Goal: Information Seeking & Learning: Learn about a topic

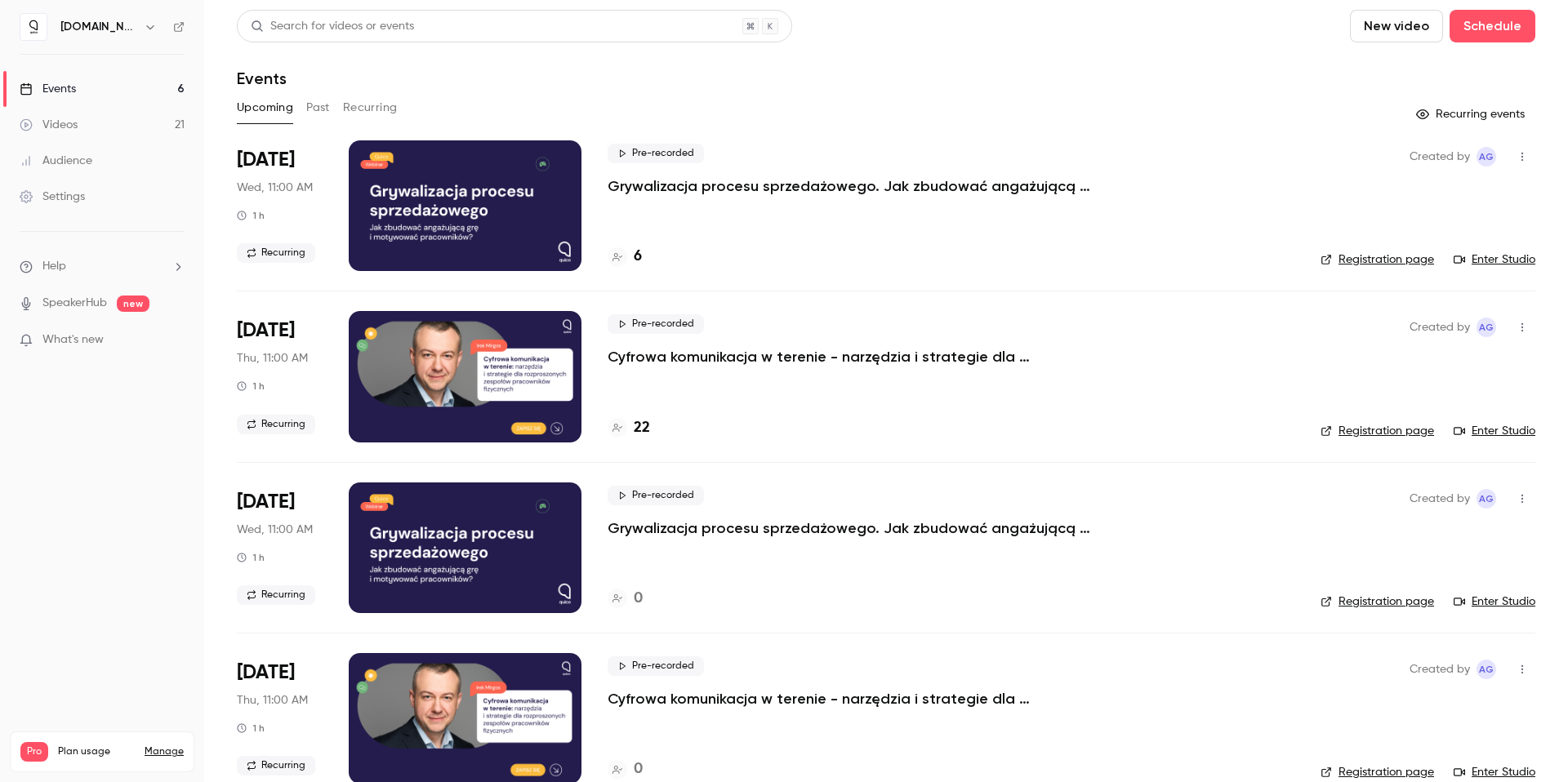
click at [643, 181] on p "Grywalizacja procesu sprzedażowego. Jak zbudować angażującą grę i motywować pra…" at bounding box center [853, 185] width 490 height 19
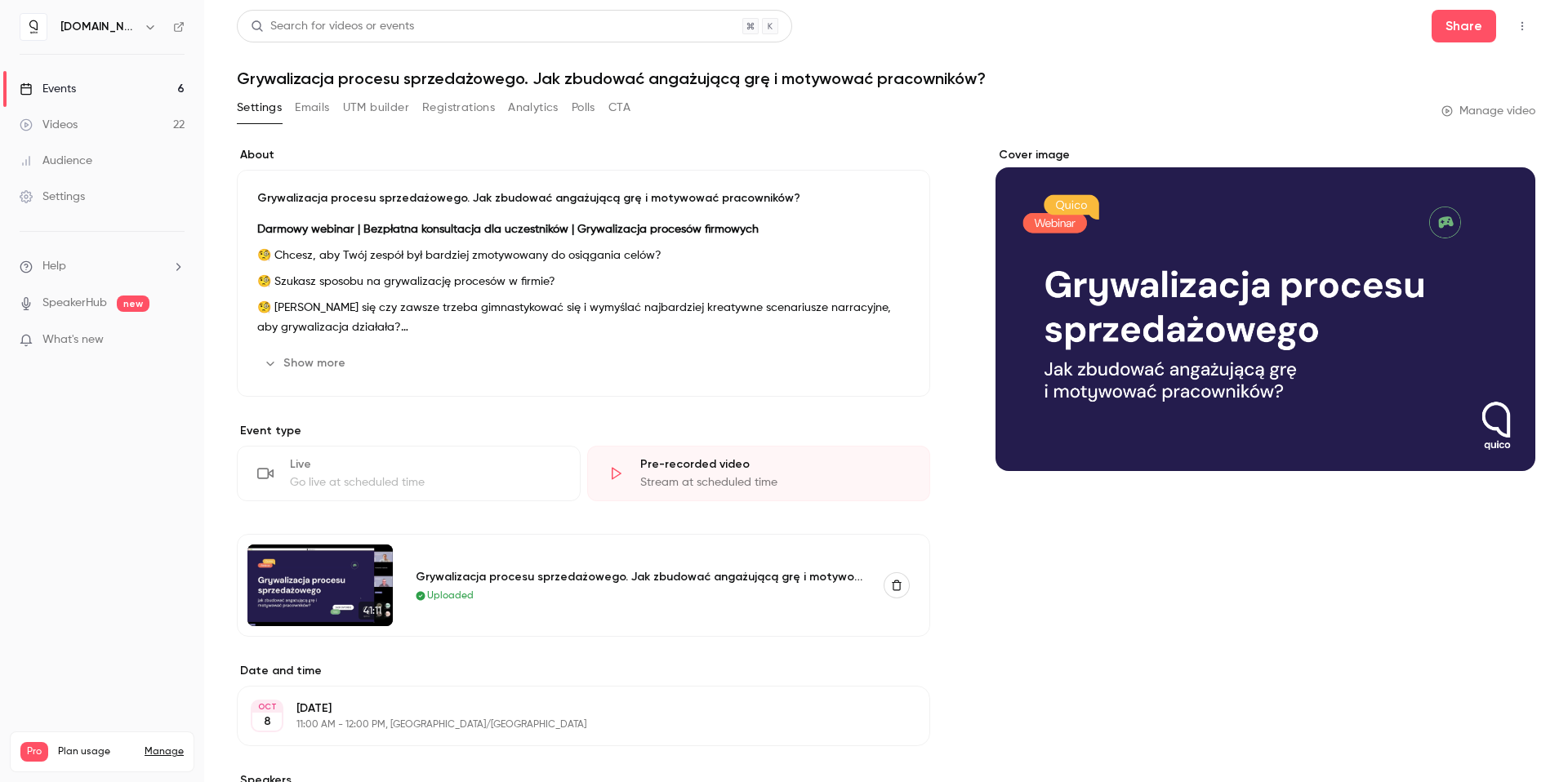
click at [515, 104] on button "Analytics" at bounding box center [533, 107] width 51 height 26
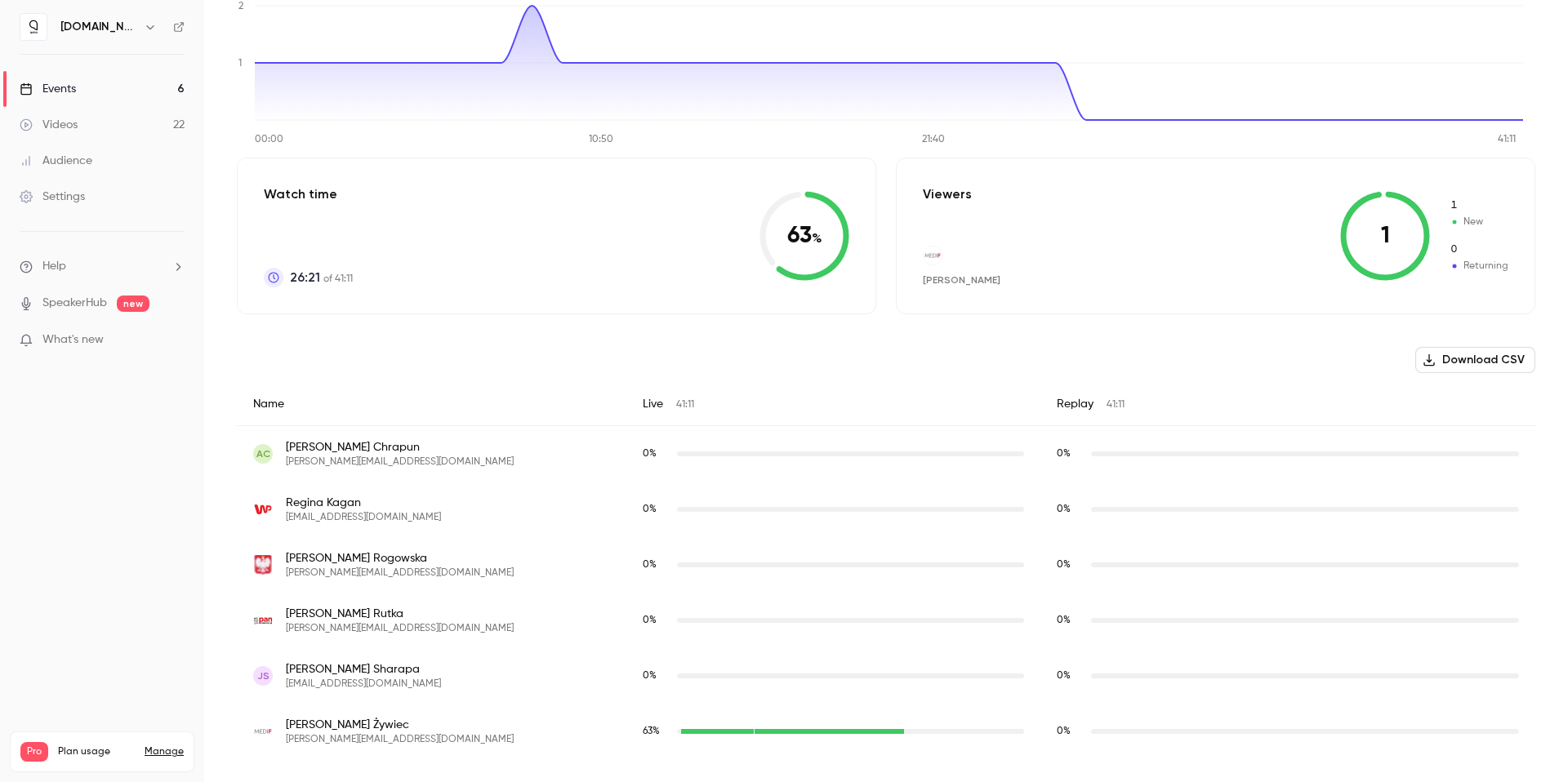
scroll to position [58, 0]
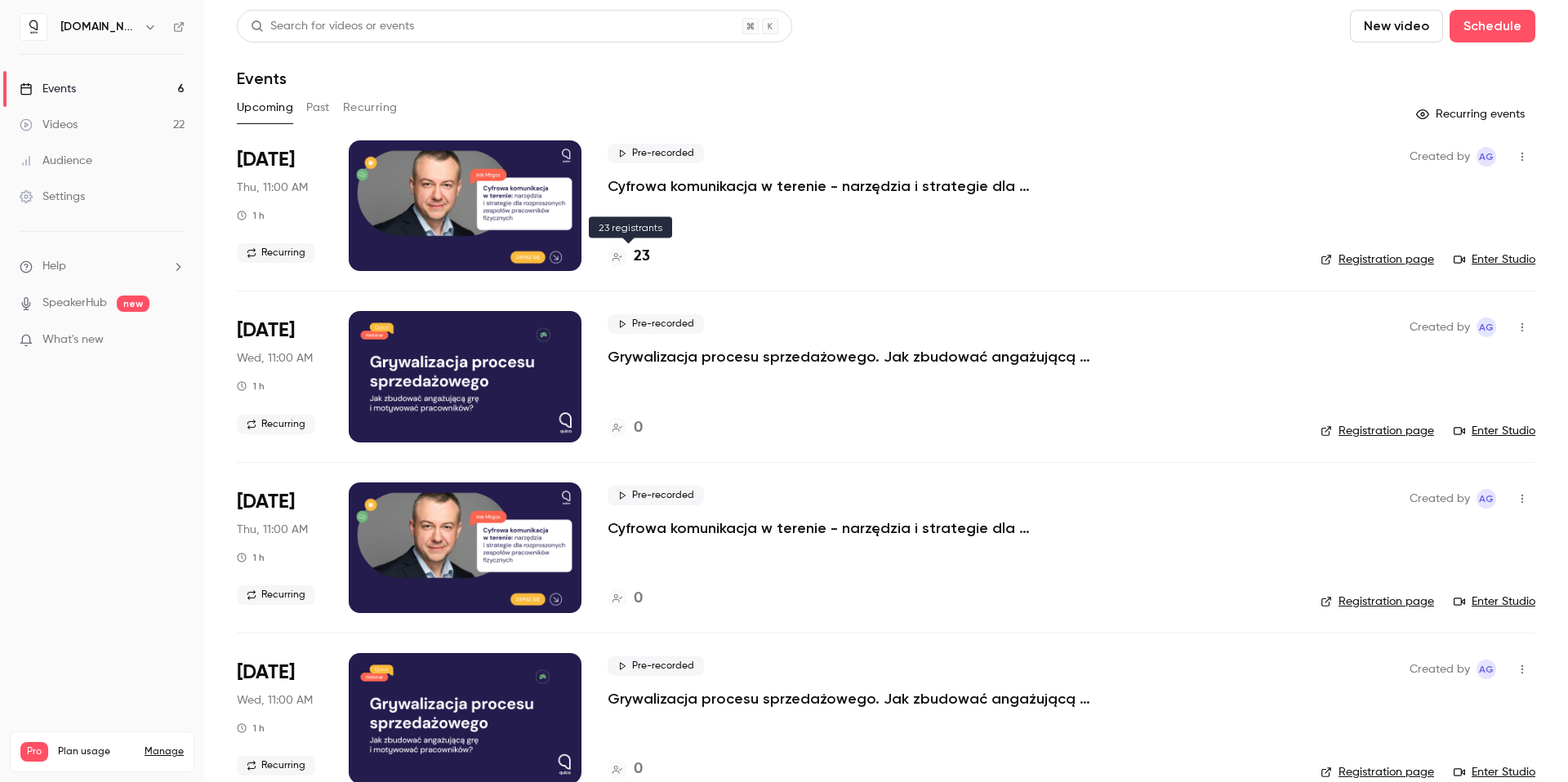
click at [646, 261] on h4 "23" at bounding box center [641, 256] width 16 height 22
